Goal: Information Seeking & Learning: Understand process/instructions

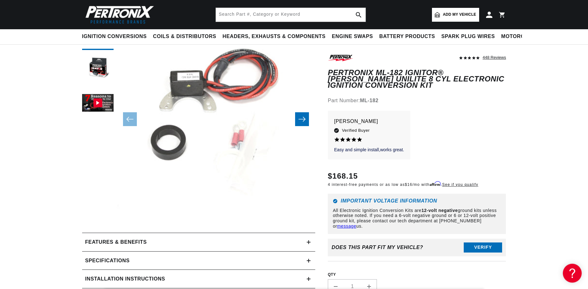
click at [305, 118] on icon "Slide right" at bounding box center [302, 119] width 8 height 6
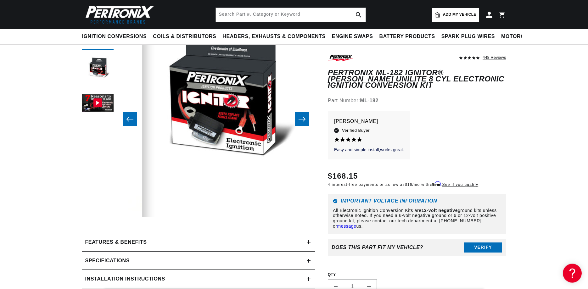
scroll to position [0, 199]
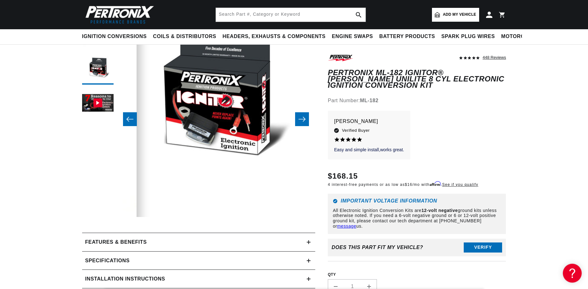
click at [304, 119] on icon "Slide right" at bounding box center [302, 119] width 8 height 6
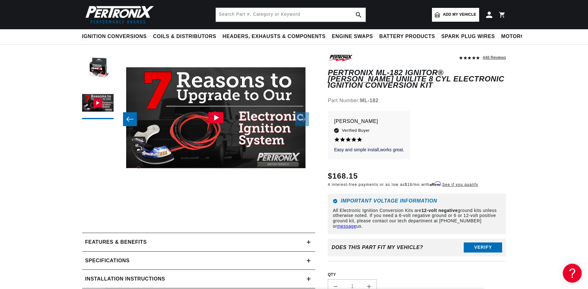
scroll to position [0, 191]
click at [128, 120] on icon "Slide left" at bounding box center [129, 119] width 7 height 5
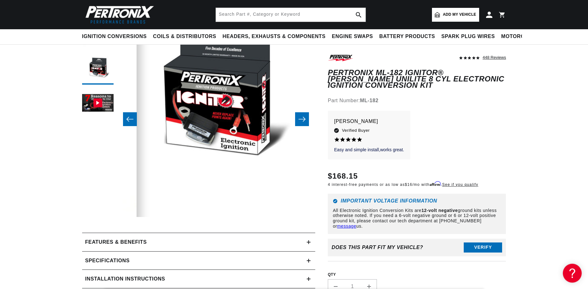
click at [128, 120] on icon "Slide left" at bounding box center [129, 119] width 7 height 5
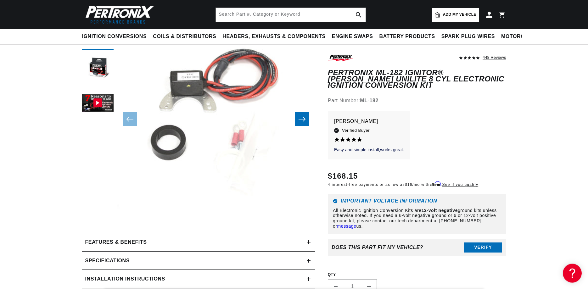
scroll to position [0, 0]
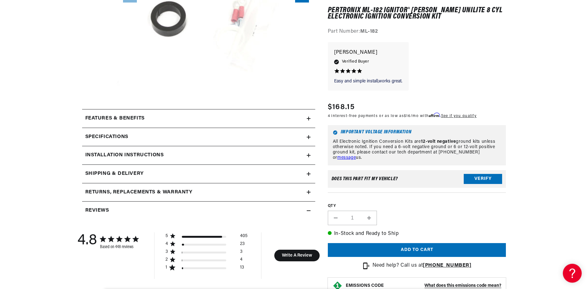
scroll to position [202, 0]
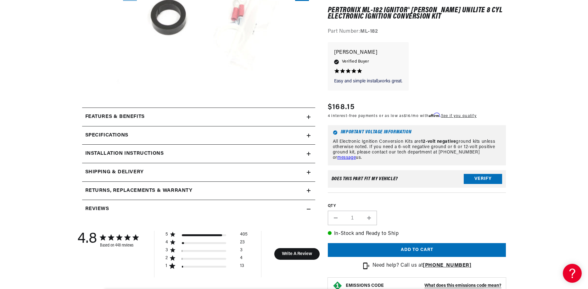
click at [310, 154] on icon at bounding box center [309, 154] width 4 height 0
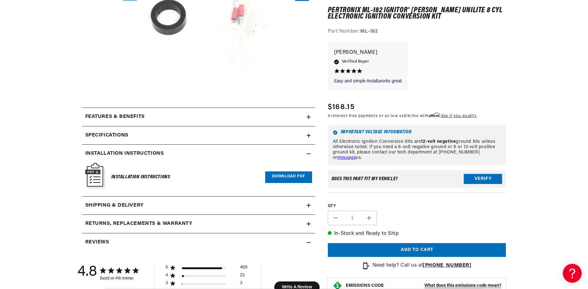
click at [289, 177] on link "Download PDF" at bounding box center [288, 178] width 47 height 12
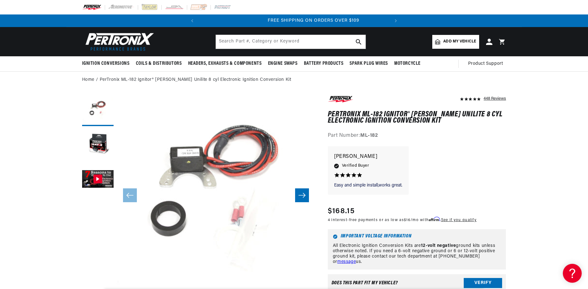
scroll to position [0, 186]
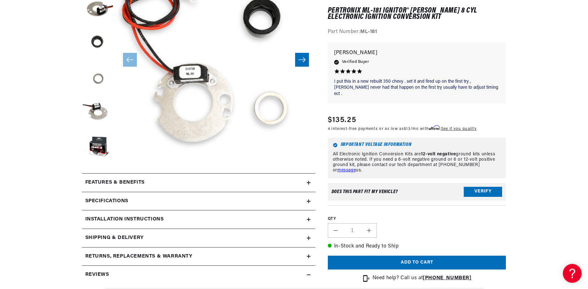
scroll to position [137, 0]
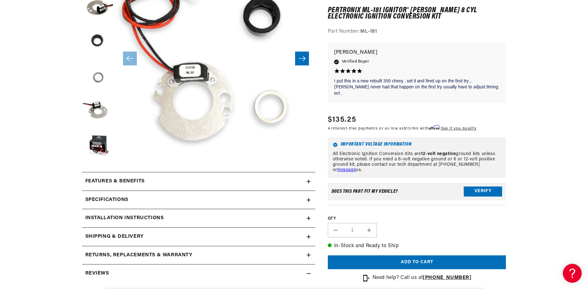
click at [115, 218] on h2 "Installation instructions" at bounding box center [124, 218] width 79 height 8
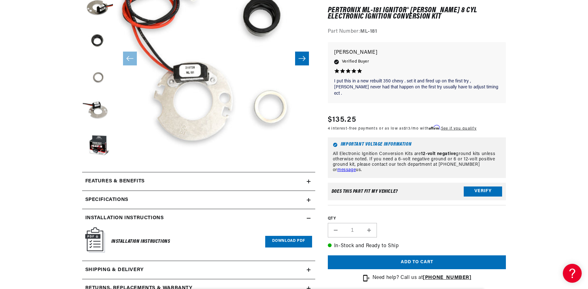
click at [277, 244] on link "Download PDF" at bounding box center [288, 242] width 47 height 12
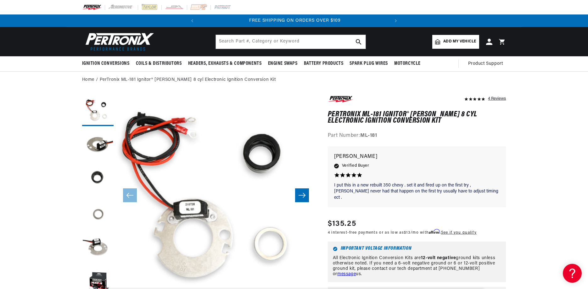
scroll to position [0, 191]
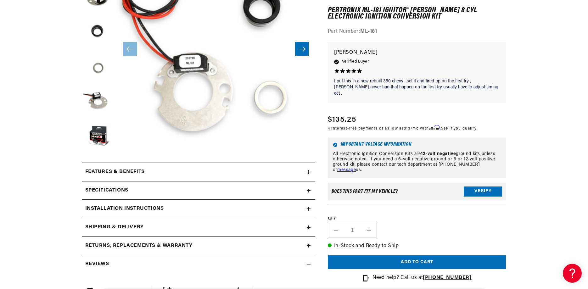
scroll to position [167, 0]
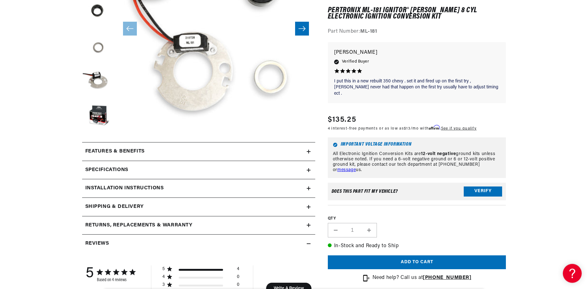
click at [309, 153] on icon at bounding box center [309, 152] width 4 height 4
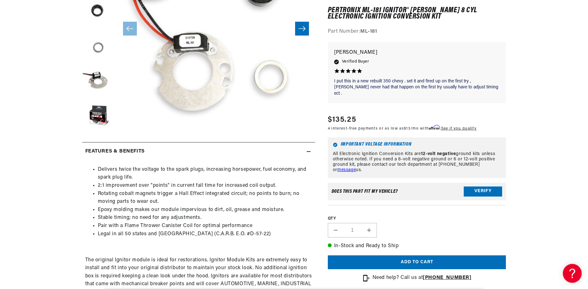
scroll to position [0, 191]
click at [307, 152] on div "Features & Benefits" at bounding box center [194, 152] width 225 height 8
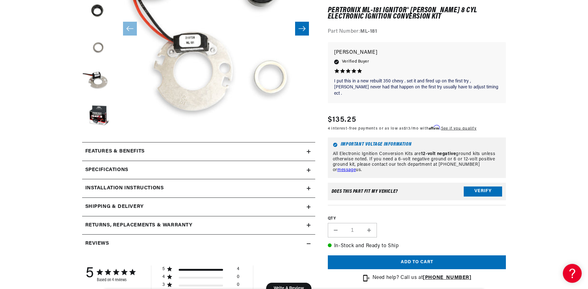
click at [307, 225] on icon at bounding box center [309, 225] width 4 height 0
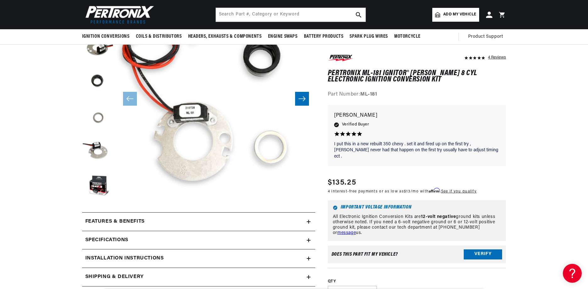
scroll to position [0, 0]
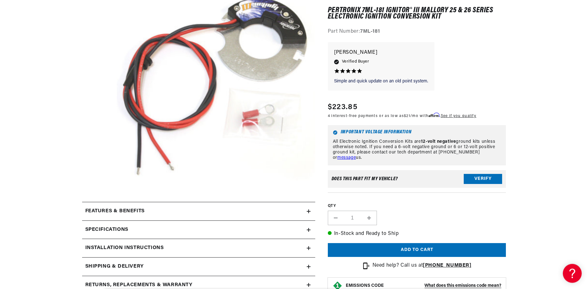
scroll to position [137, 0]
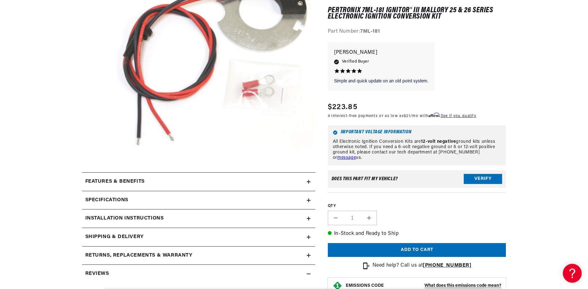
click at [309, 219] on icon at bounding box center [309, 219] width 0 height 4
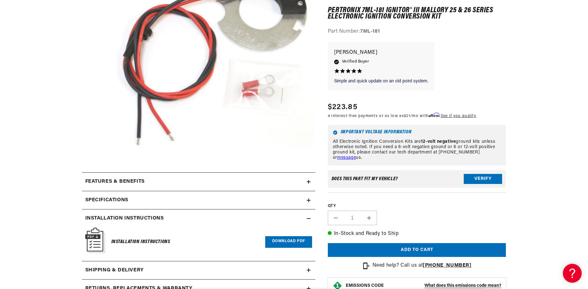
click at [287, 243] on link "Download PDF" at bounding box center [288, 242] width 47 height 12
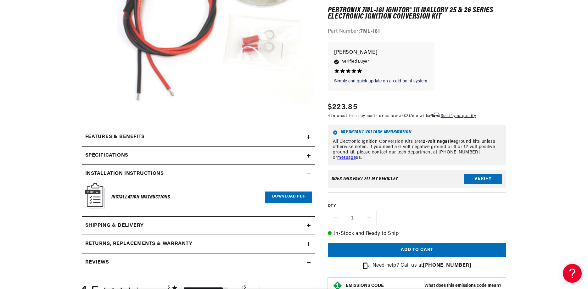
scroll to position [185, 0]
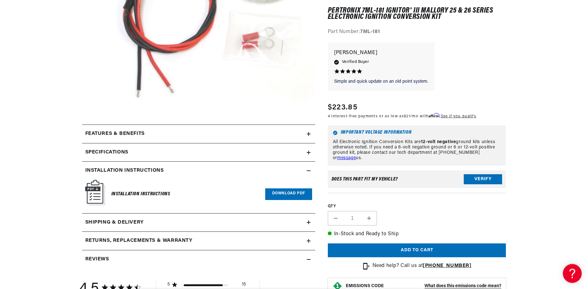
click at [311, 133] on summary "Features & Benefits" at bounding box center [198, 134] width 233 height 18
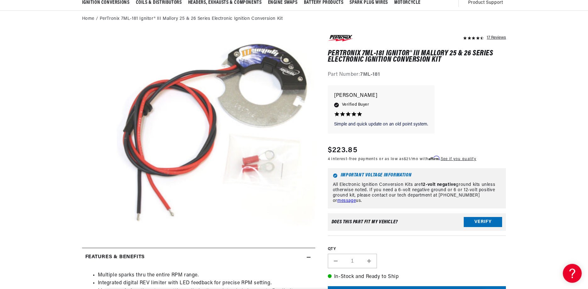
scroll to position [0, 0]
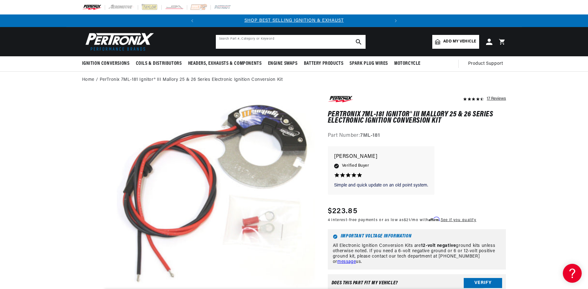
click at [286, 40] on input "text" at bounding box center [291, 42] width 150 height 14
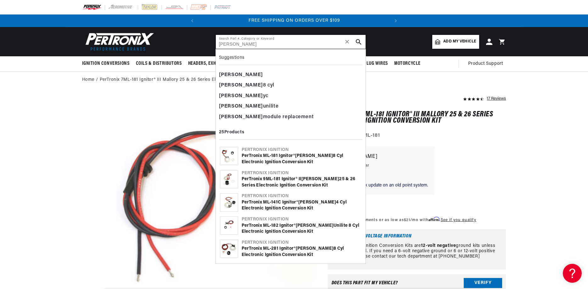
scroll to position [0, 191]
type input "[PERSON_NAME]"
click at [245, 105] on div "mallory unilite" at bounding box center [291, 106] width 144 height 11
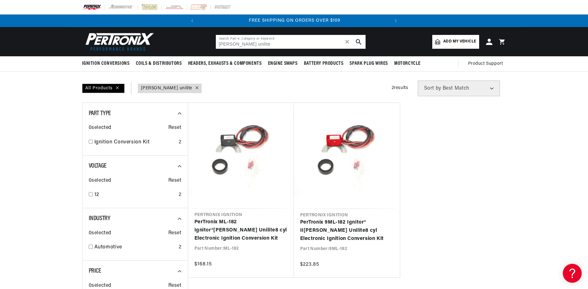
click at [255, 46] on input "[PERSON_NAME] unilite" at bounding box center [291, 42] width 150 height 14
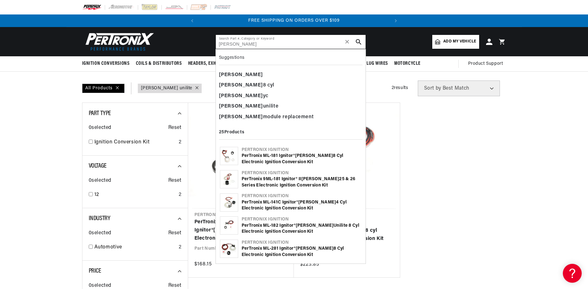
type input "[PERSON_NAME]"
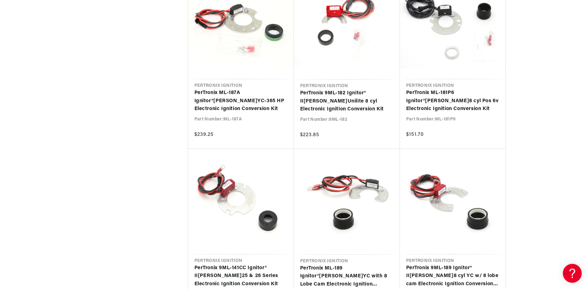
scroll to position [850, 0]
